Goal: Navigation & Orientation: Find specific page/section

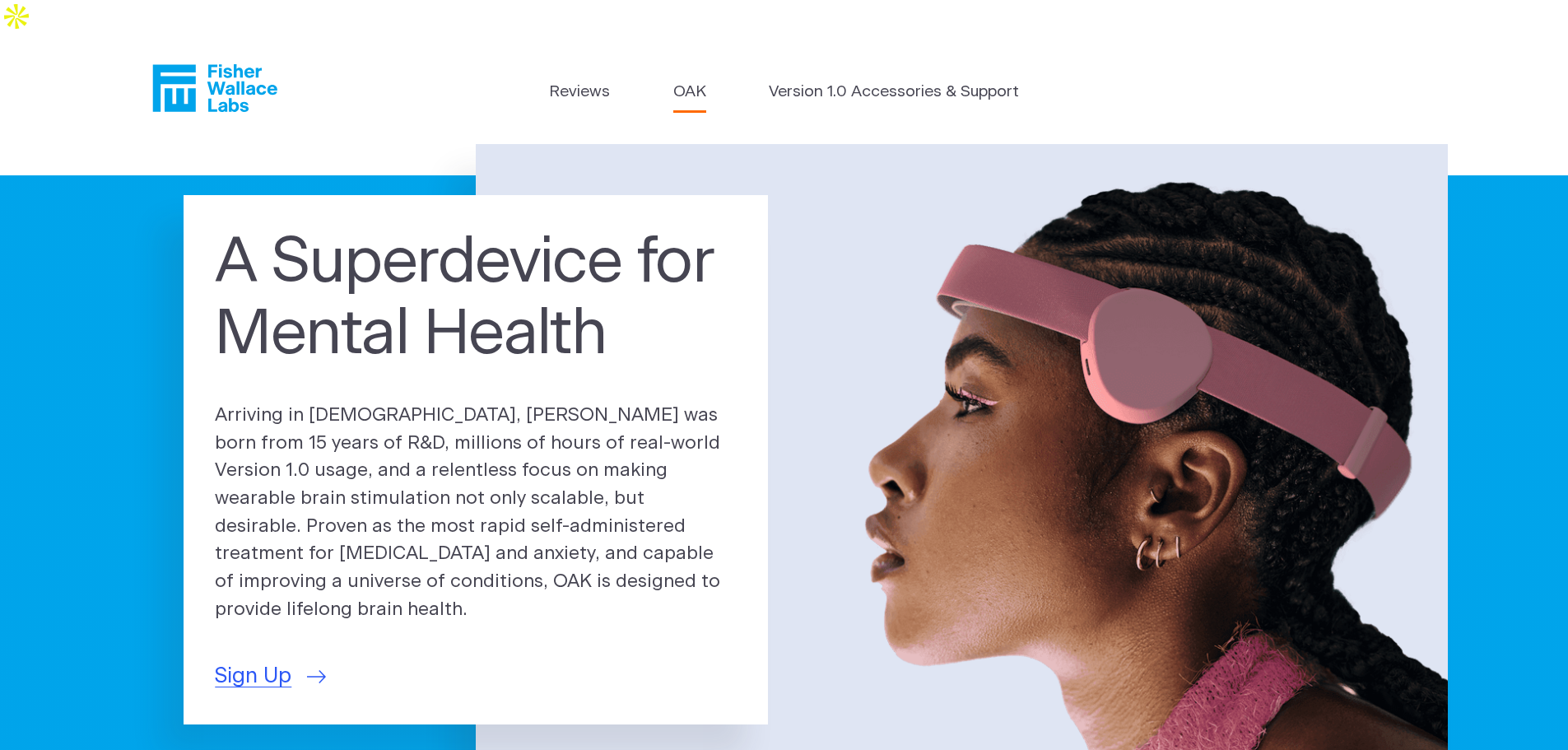
click at [687, 81] on link "OAK" at bounding box center [689, 92] width 33 height 24
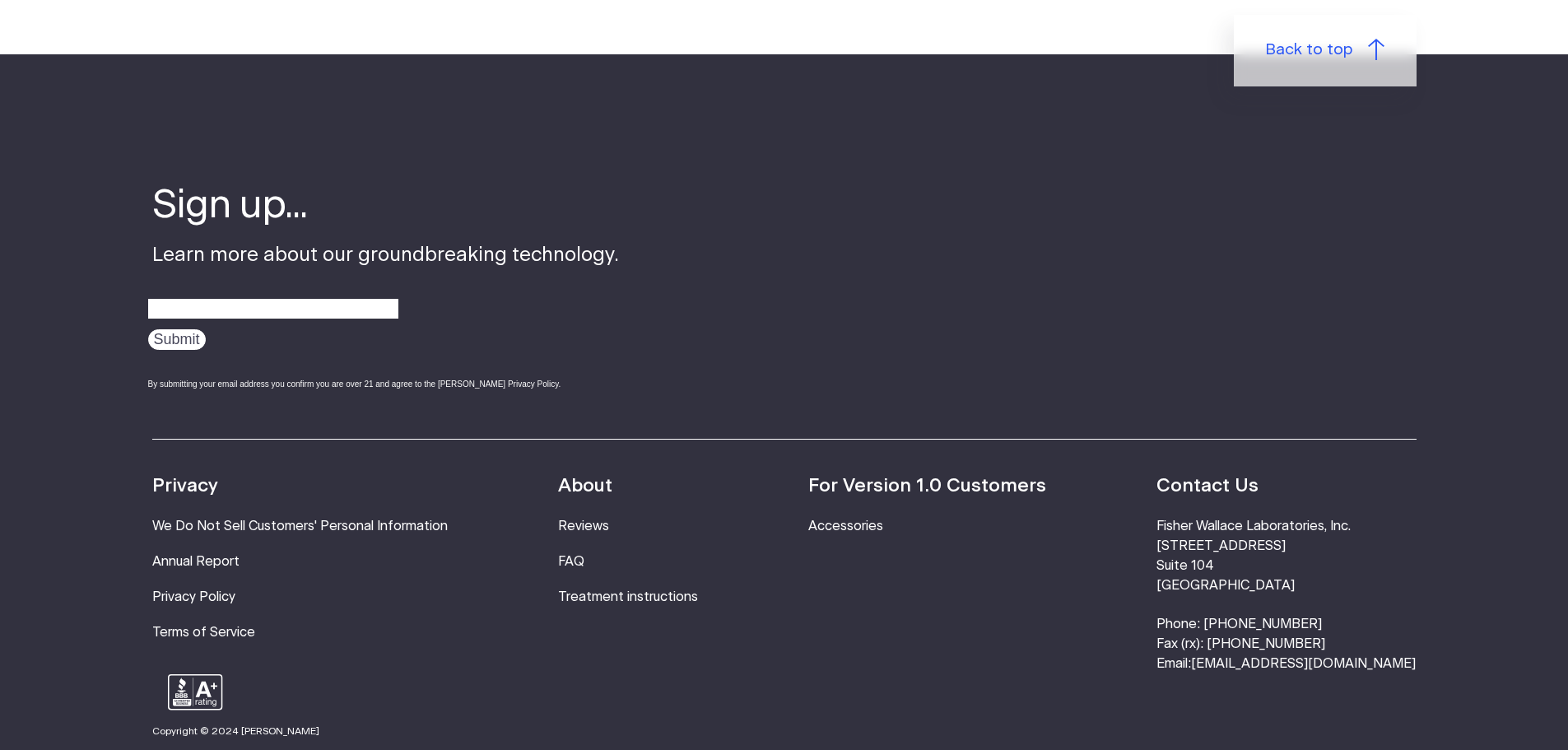
scroll to position [2964, 0]
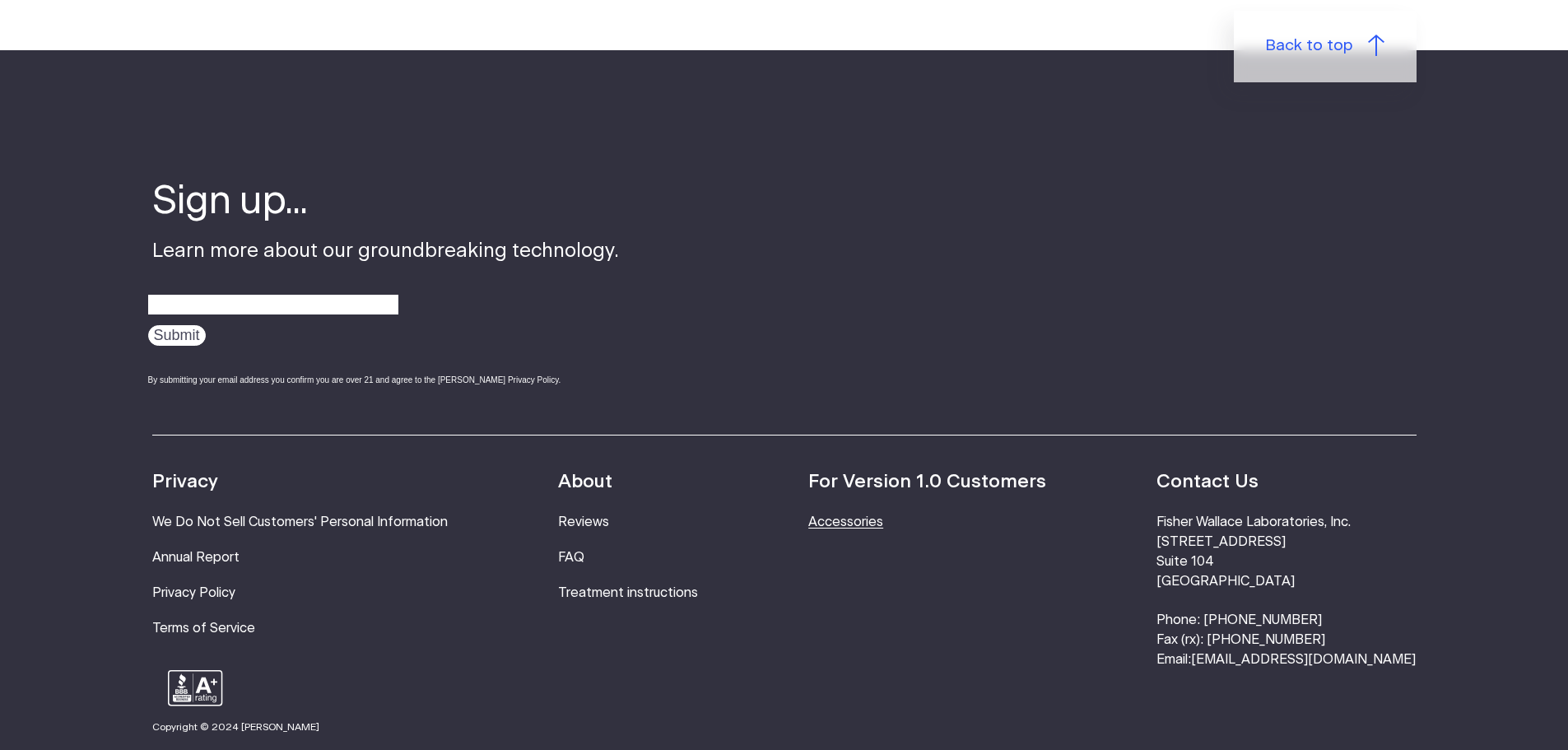
click at [880, 516] on link "Accessories" at bounding box center [846, 522] width 75 height 13
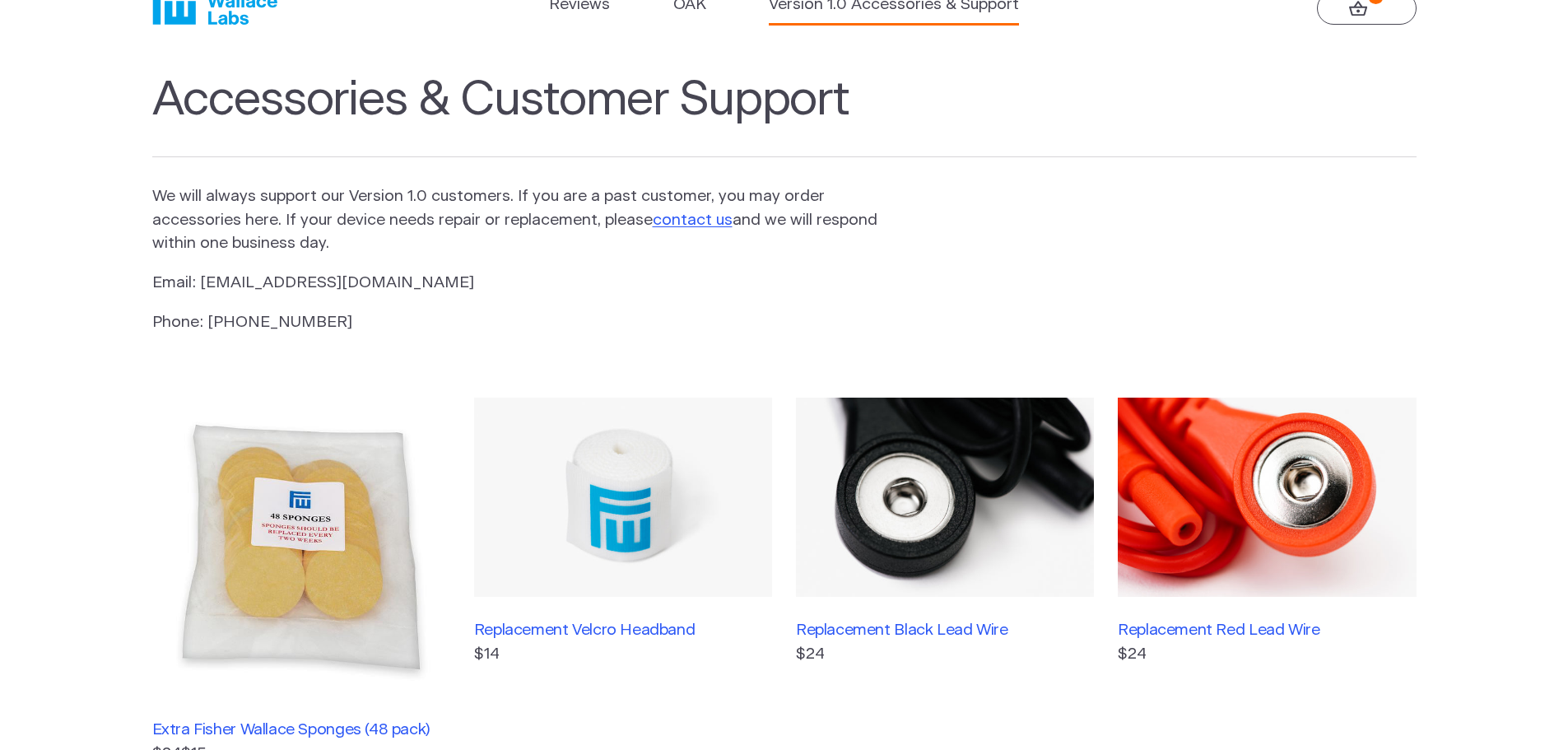
scroll to position [83, 0]
